Goal: Find specific page/section: Find specific page/section

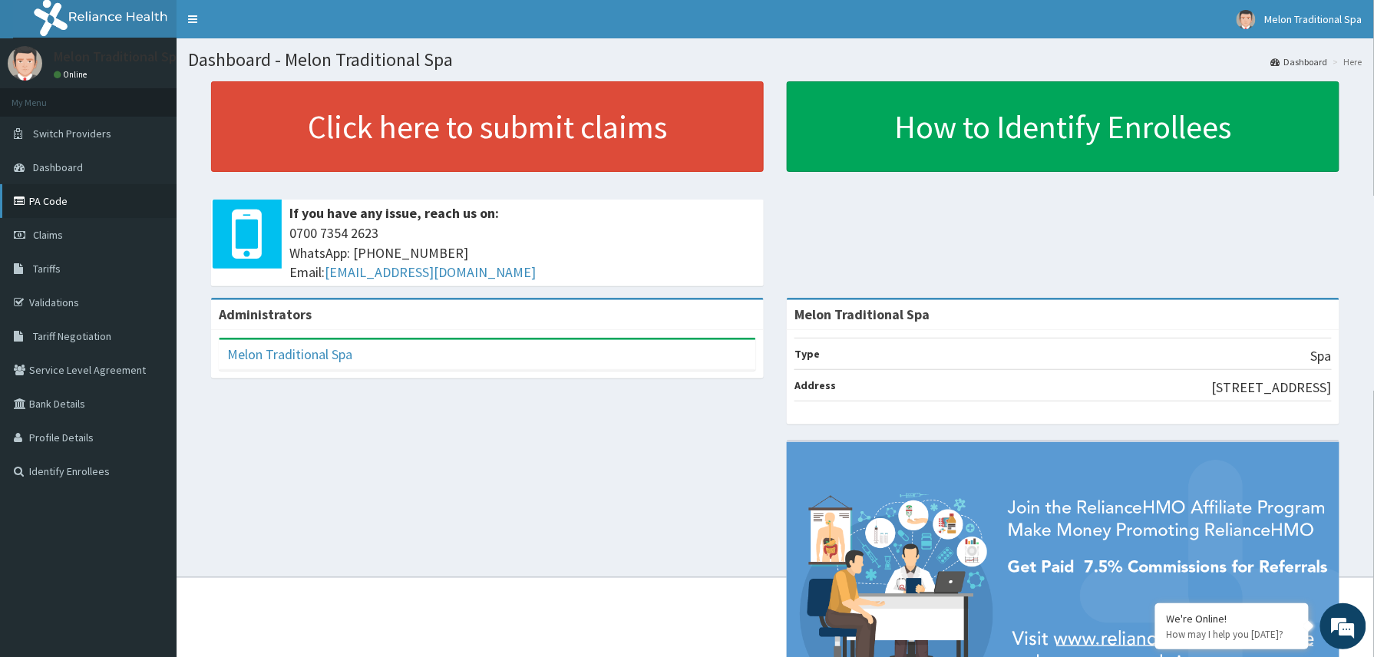
click at [87, 212] on link "PA Code" at bounding box center [88, 201] width 177 height 34
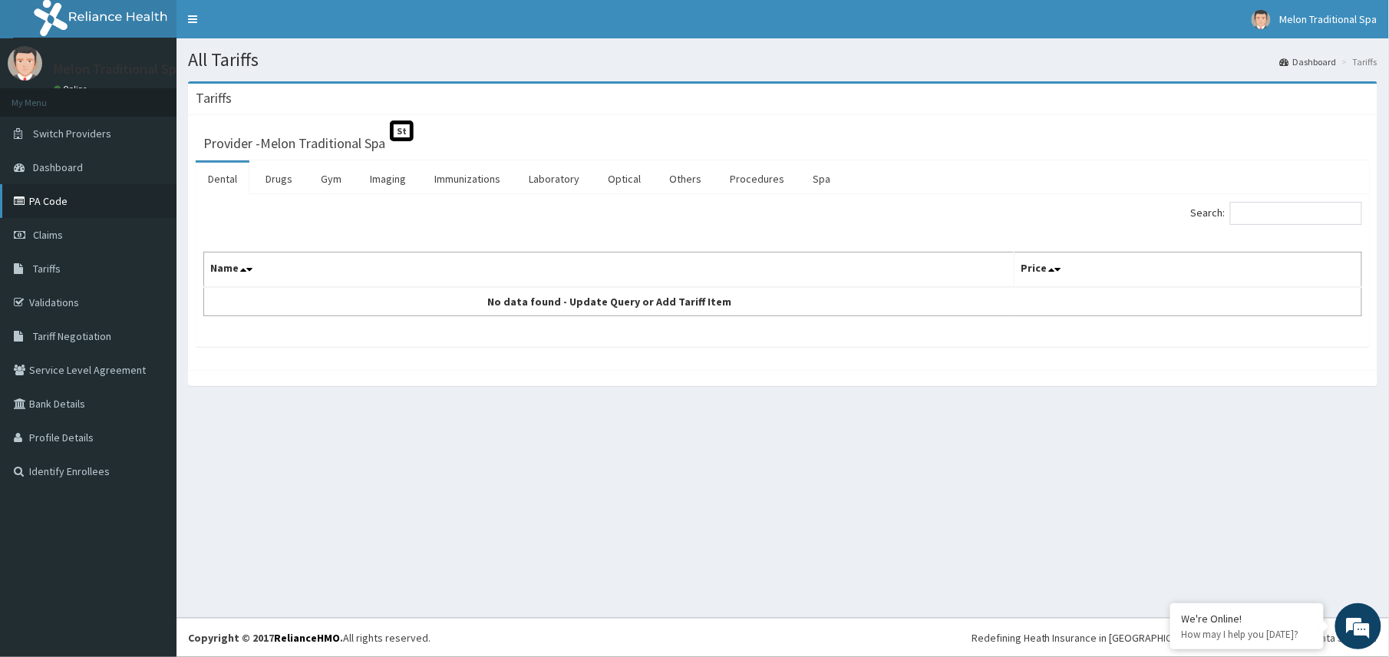
click at [111, 209] on link "PA Code" at bounding box center [88, 201] width 177 height 34
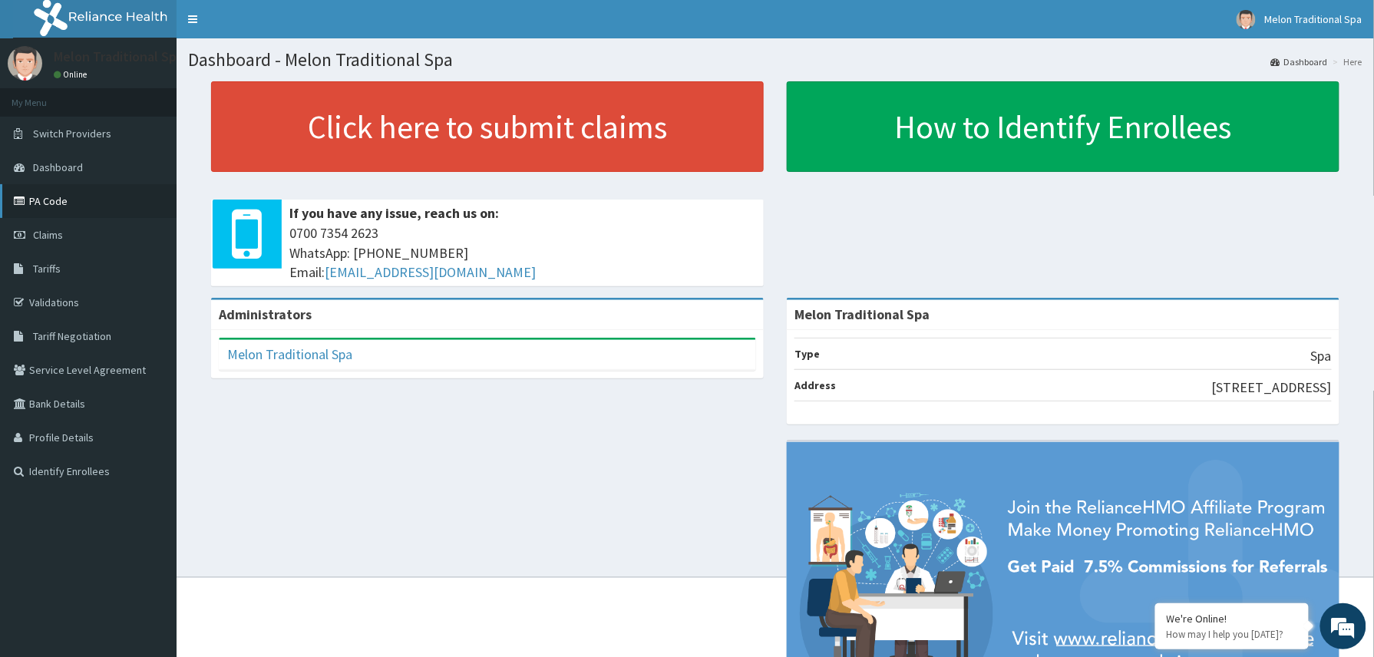
click at [121, 210] on link "PA Code" at bounding box center [88, 201] width 177 height 34
click at [121, 206] on link "PA Code" at bounding box center [88, 201] width 177 height 34
click at [62, 200] on link "PA Code" at bounding box center [88, 201] width 177 height 34
click at [127, 196] on link "PA Code" at bounding box center [88, 201] width 177 height 34
